Goal: Navigation & Orientation: Find specific page/section

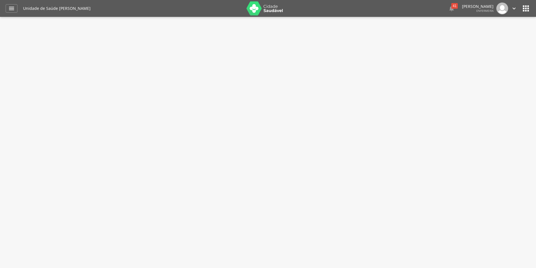
click at [528, 7] on font "" at bounding box center [525, 8] width 9 height 9
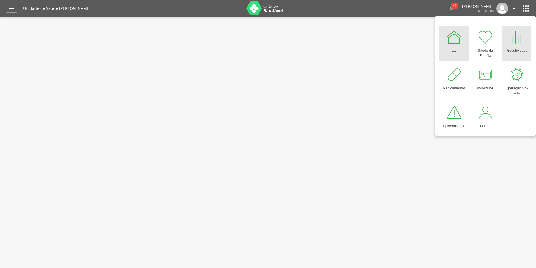
click at [513, 44] on div at bounding box center [516, 37] width 17 height 17
